Goal: Task Accomplishment & Management: Use online tool/utility

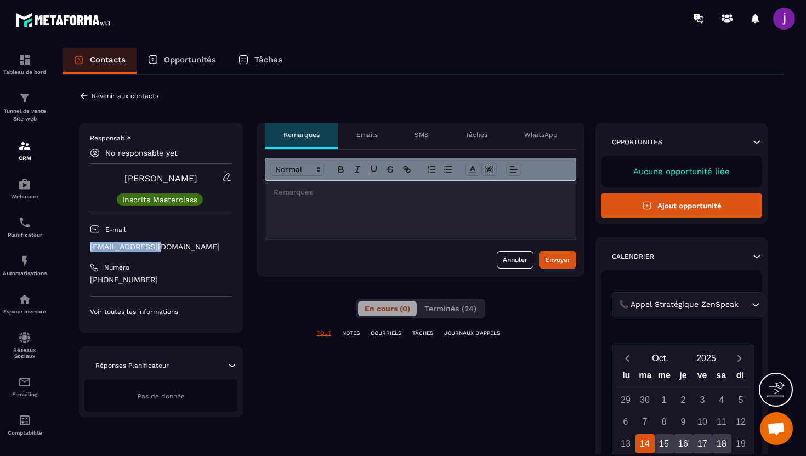
drag, startPoint x: 173, startPoint y: 244, endPoint x: 81, endPoint y: 245, distance: 92.7
click at [81, 245] on div "Responsable No responsable yet [PERSON_NAME] Masterclass E-mail [EMAIL_ADDRESS]…" at bounding box center [161, 228] width 164 height 210
click at [84, 97] on icon at bounding box center [84, 96] width 10 height 10
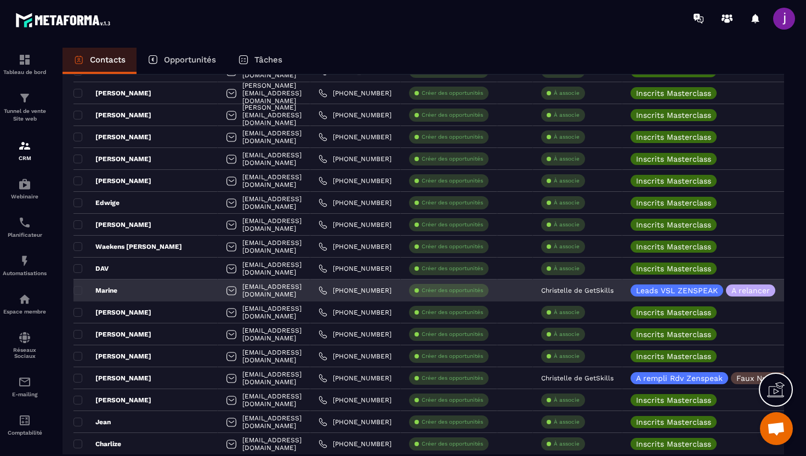
scroll to position [1642, 0]
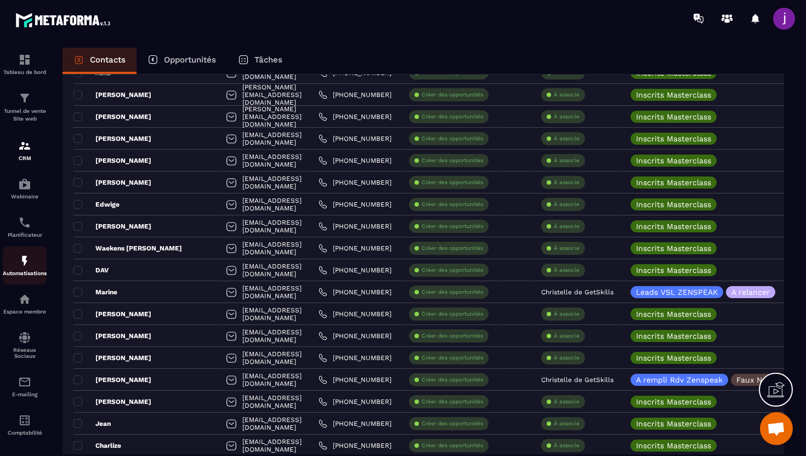
click at [22, 267] on img at bounding box center [24, 260] width 13 height 13
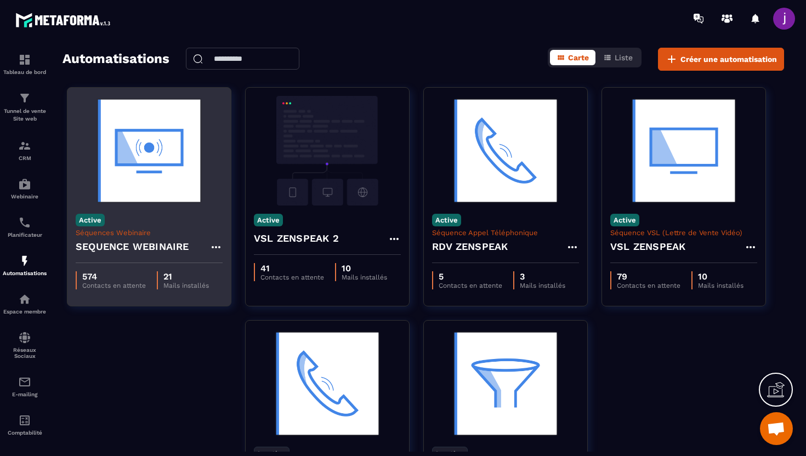
click at [188, 205] on img at bounding box center [149, 151] width 147 height 110
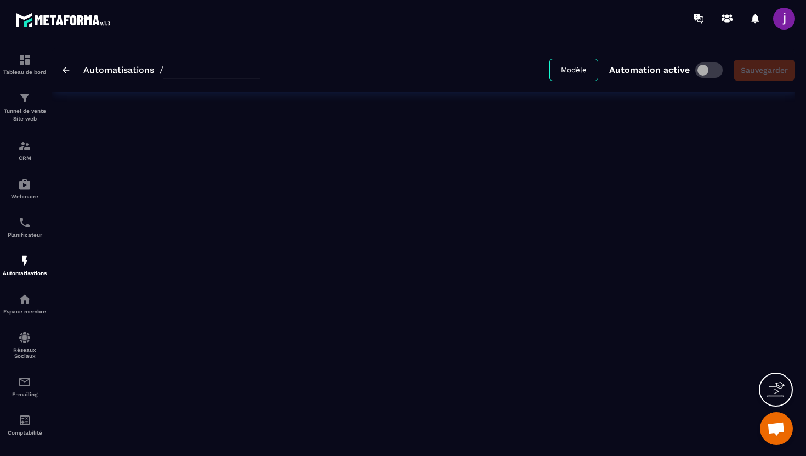
type input "**********"
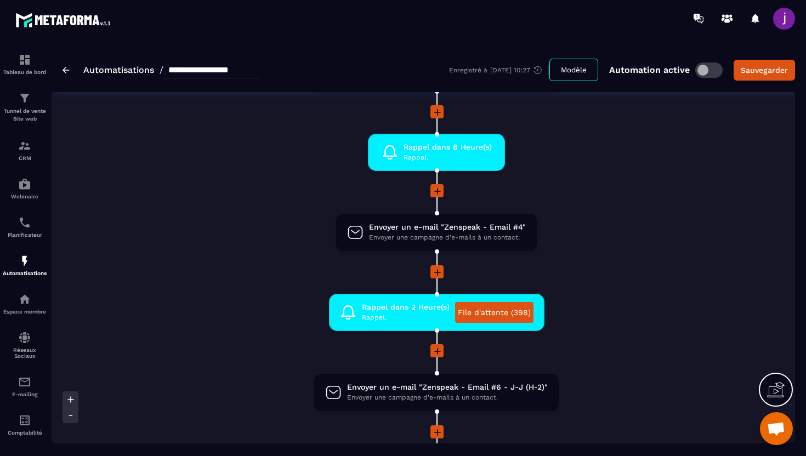
scroll to position [717, 0]
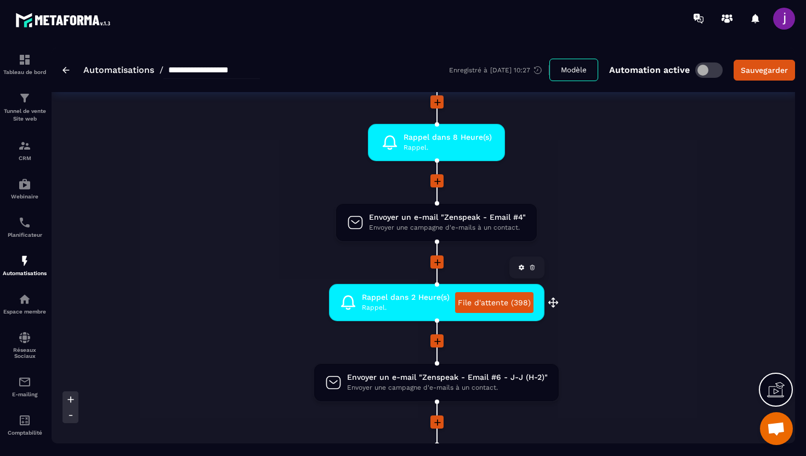
click at [491, 305] on link "File d'attente (398)" at bounding box center [494, 302] width 78 height 21
